Goal: Navigation & Orientation: Find specific page/section

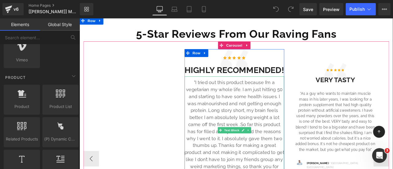
scroll to position [621, 0]
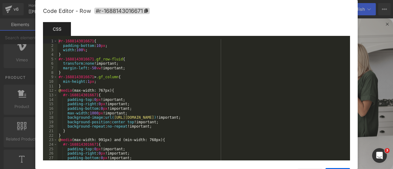
click at [190, 0] on div "You are previewing how the will restyle your page. You can not edit Elements in…" at bounding box center [196, 0] width 393 height 0
click at [368, 33] on div at bounding box center [196, 84] width 393 height 169
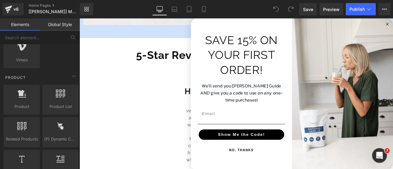
scroll to position [595, 0]
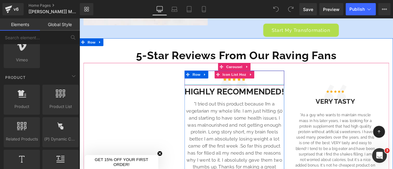
scroll to position [605, 0]
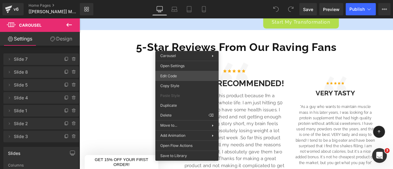
click at [180, 0] on div "You are previewing how the will restyle your page. You can not edit Elements in…" at bounding box center [196, 0] width 393 height 0
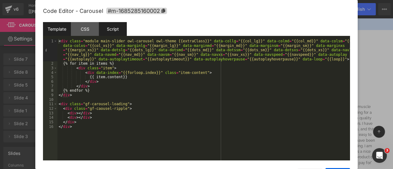
click at [109, 32] on div "Script" at bounding box center [113, 29] width 28 height 14
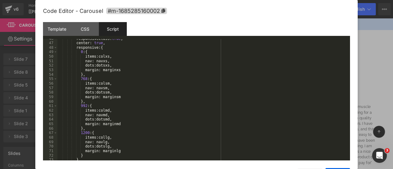
scroll to position [217, 0]
